Goal: Information Seeking & Learning: Learn about a topic

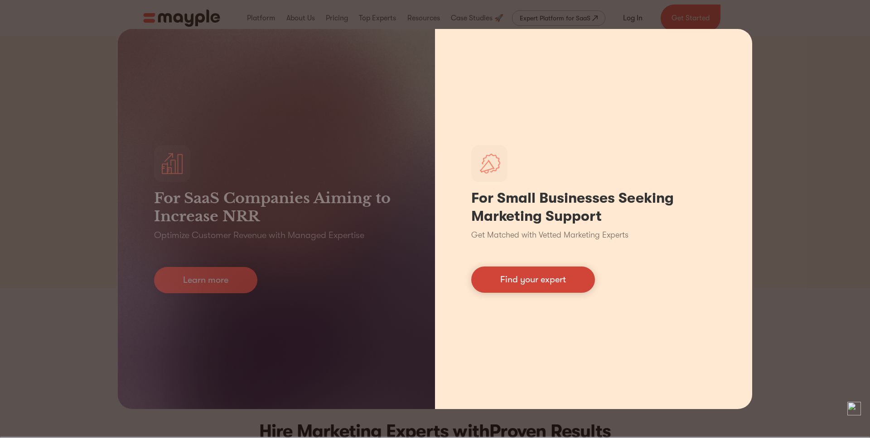
click at [528, 280] on link "Find your expert" at bounding box center [533, 280] width 124 height 26
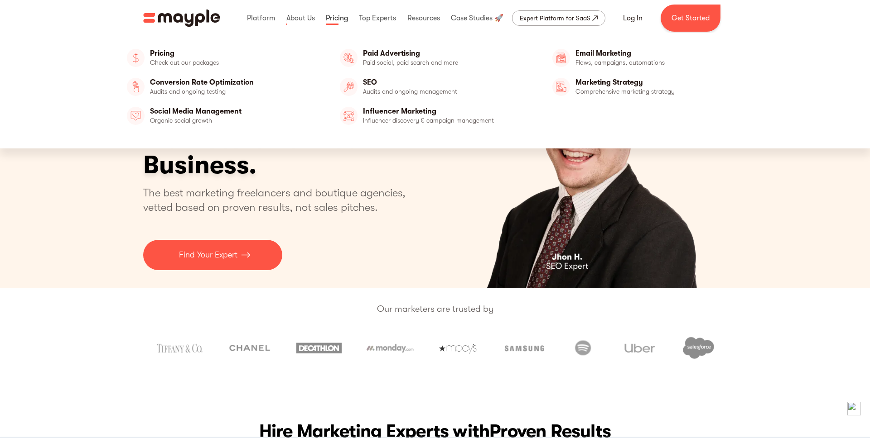
click at [342, 22] on link at bounding box center [336, 18] width 27 height 29
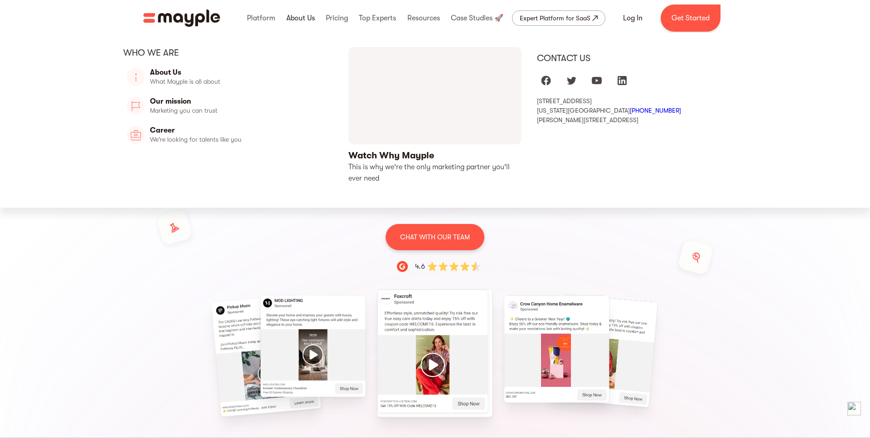
click at [306, 14] on link at bounding box center [300, 18] width 33 height 29
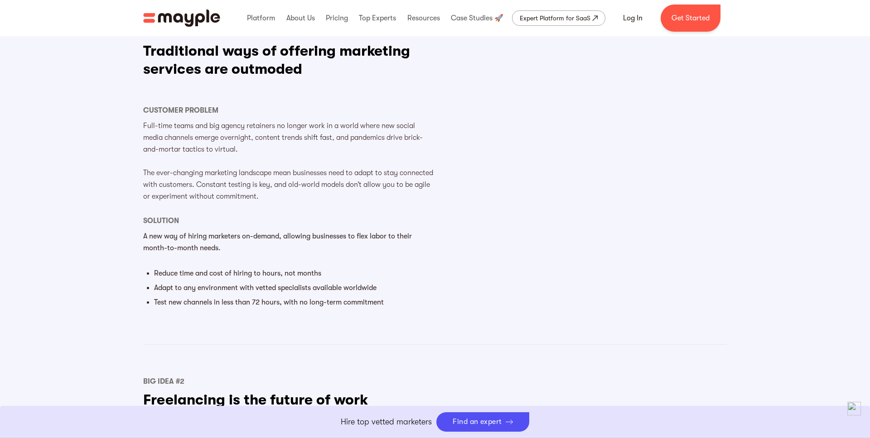
scroll to position [640, 0]
